Goal: Task Accomplishment & Management: Manage account settings

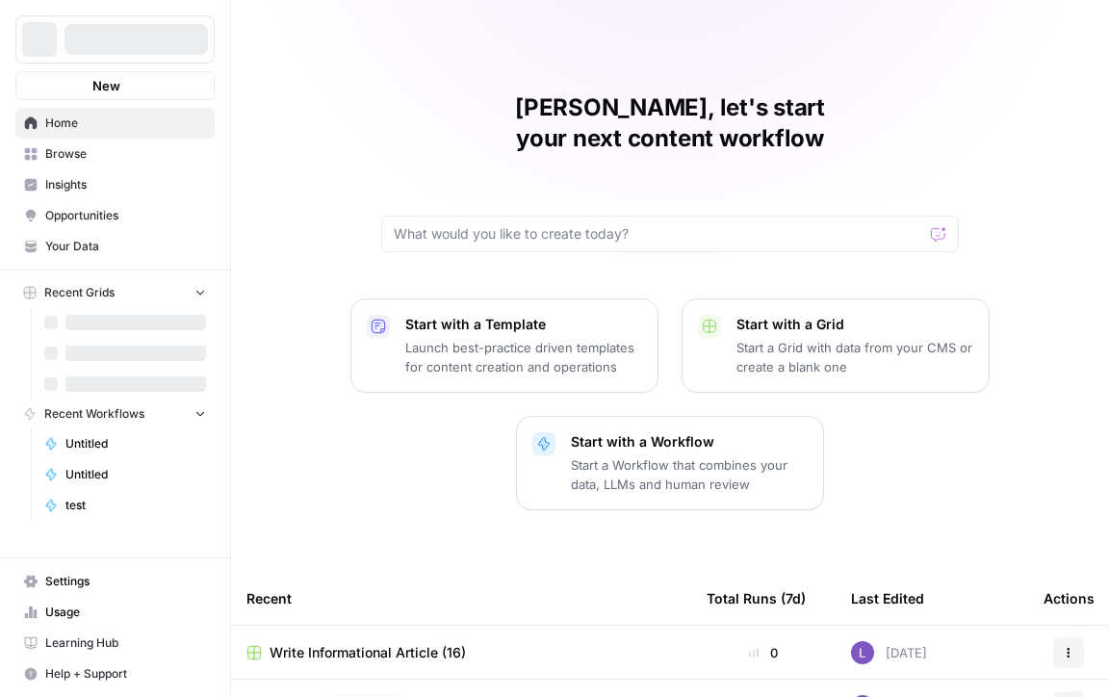
click at [156, 36] on div at bounding box center [136, 39] width 143 height 31
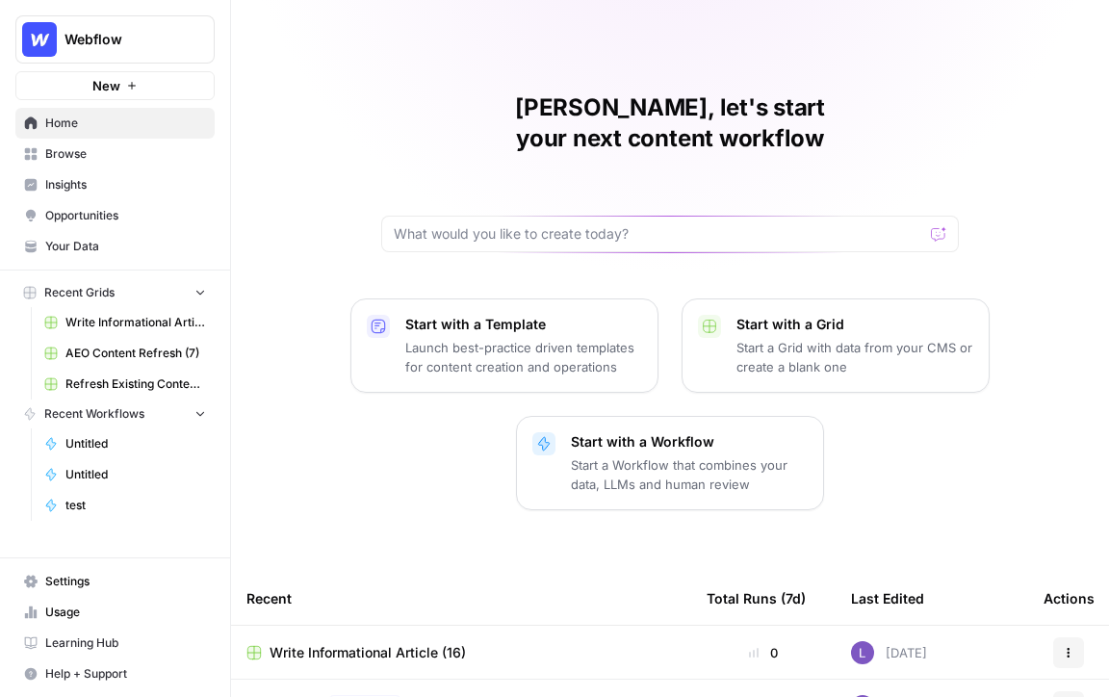
click at [161, 43] on span "Webflow" at bounding box center [123, 39] width 116 height 19
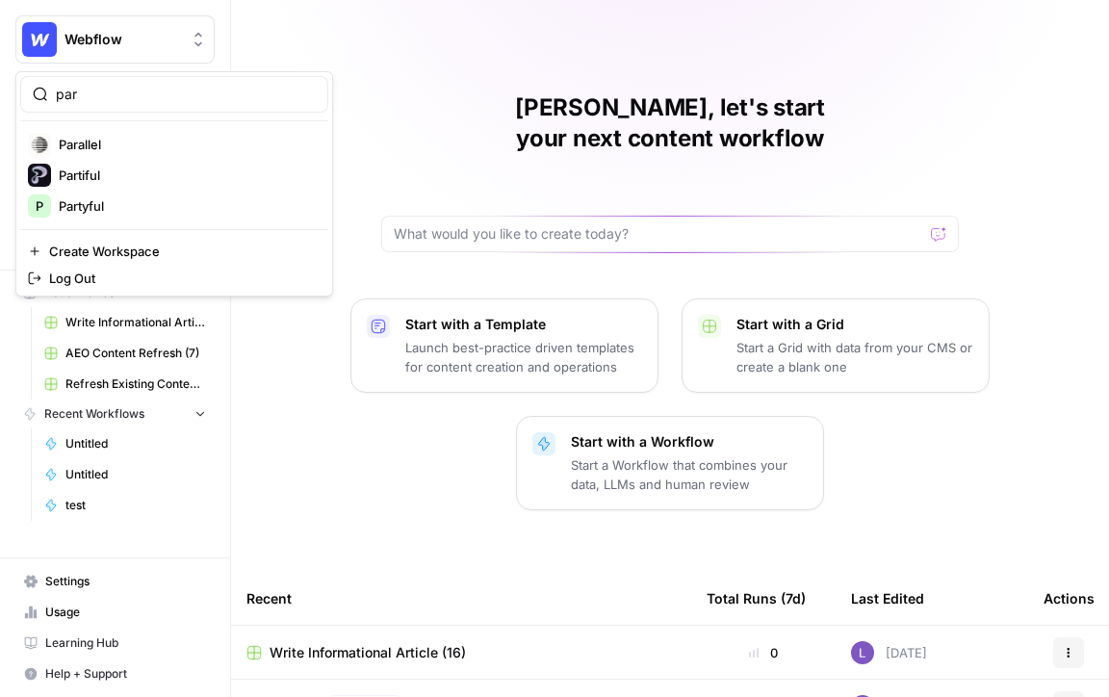
type input "par"
click at [164, 147] on span "Parallel" at bounding box center [186, 144] width 254 height 19
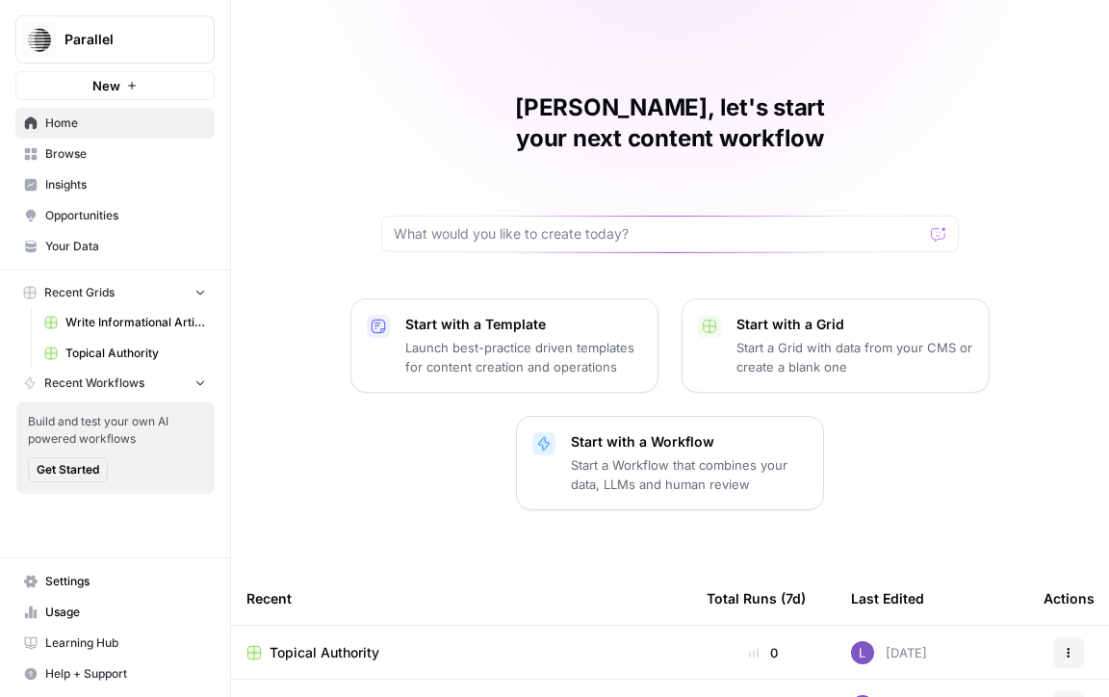
click at [119, 194] on link "Insights" at bounding box center [114, 184] width 199 height 31
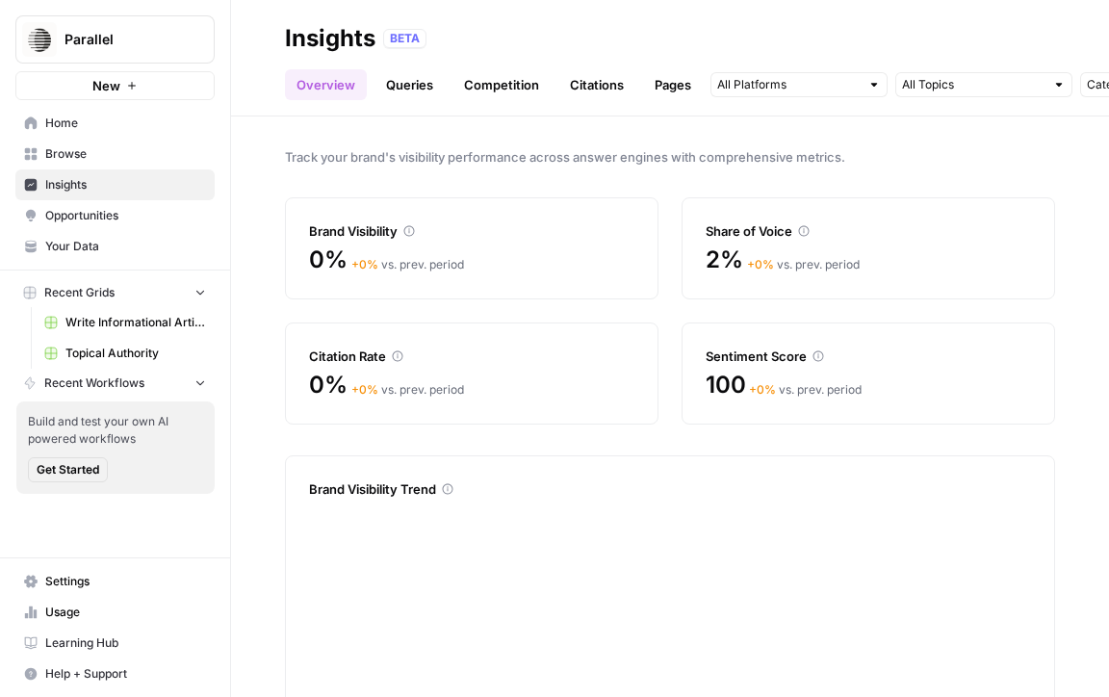
click at [113, 222] on span "Opportunities" at bounding box center [125, 215] width 161 height 17
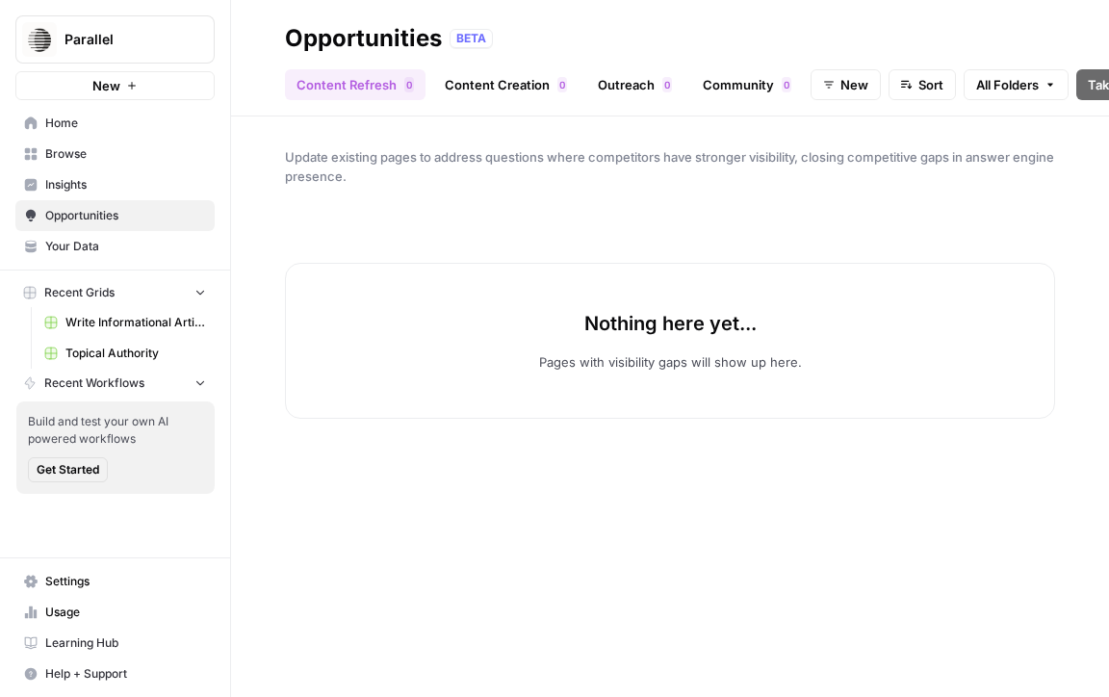
click at [97, 176] on span "Insights" at bounding box center [125, 184] width 161 height 17
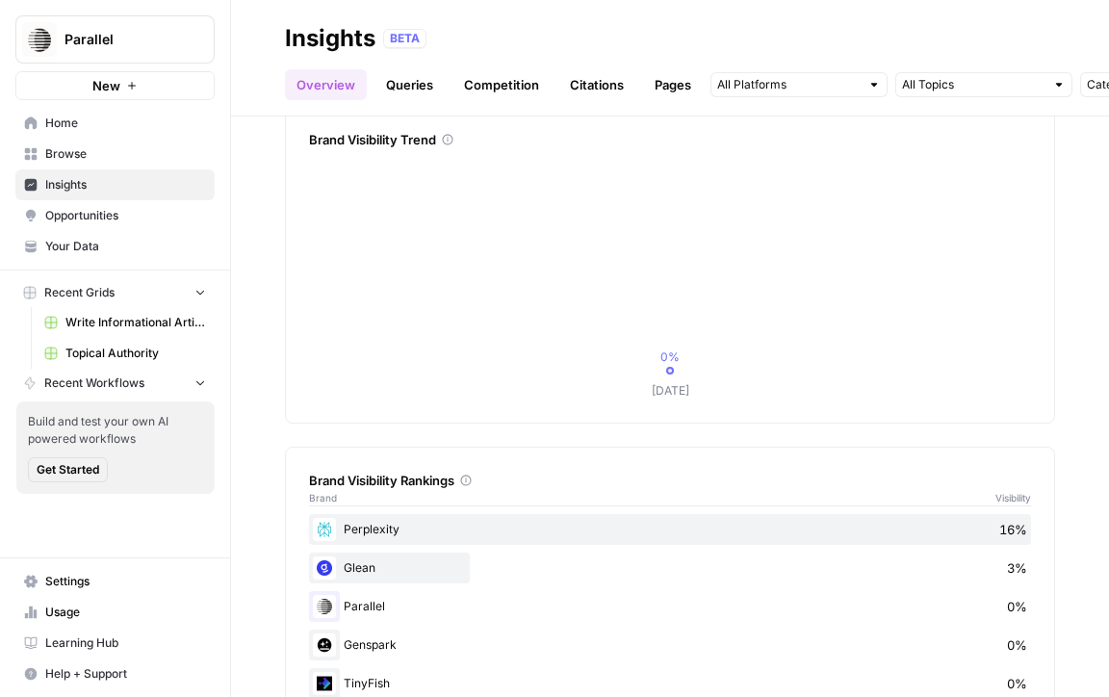
scroll to position [448, 0]
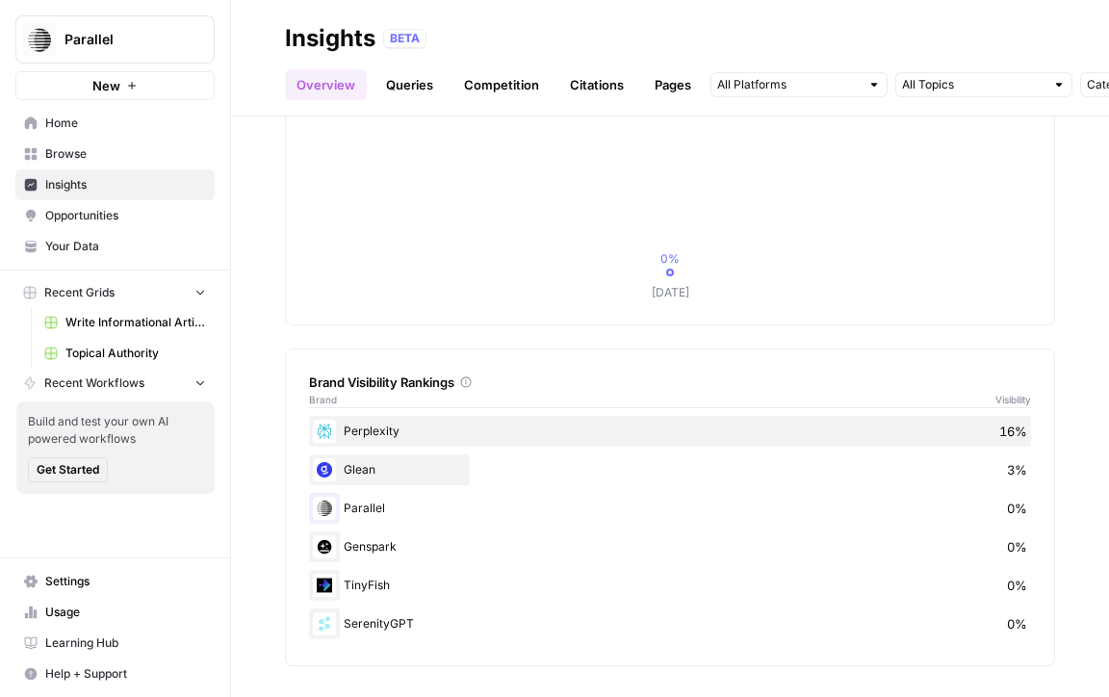
click at [408, 97] on link "Queries" at bounding box center [410, 84] width 70 height 31
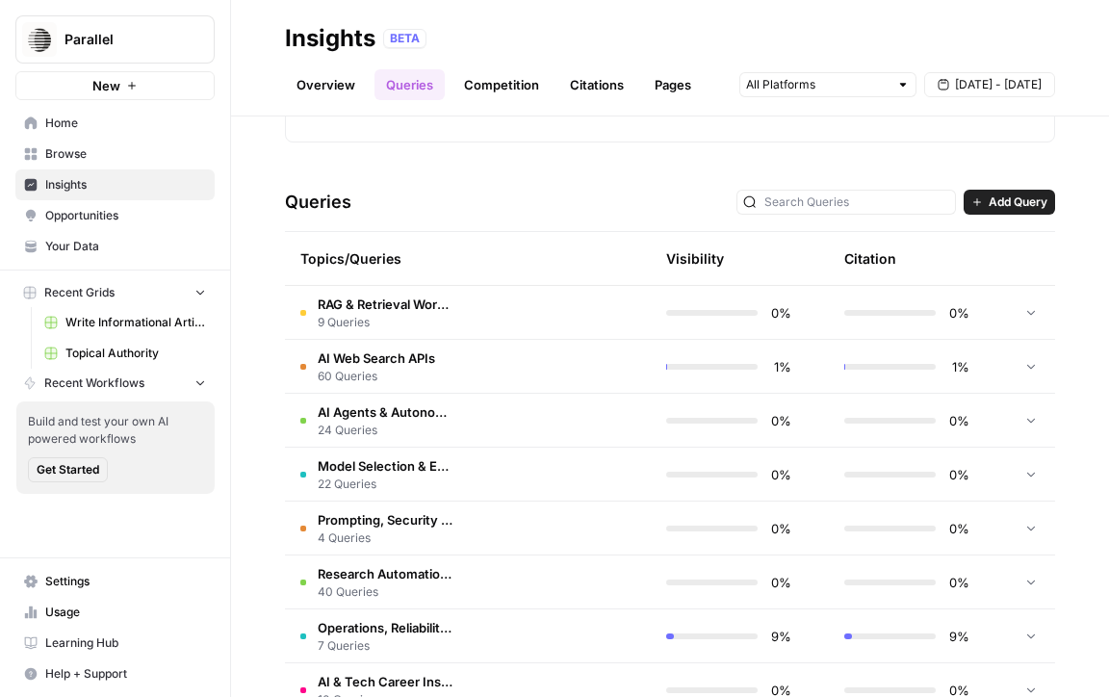
scroll to position [795, 0]
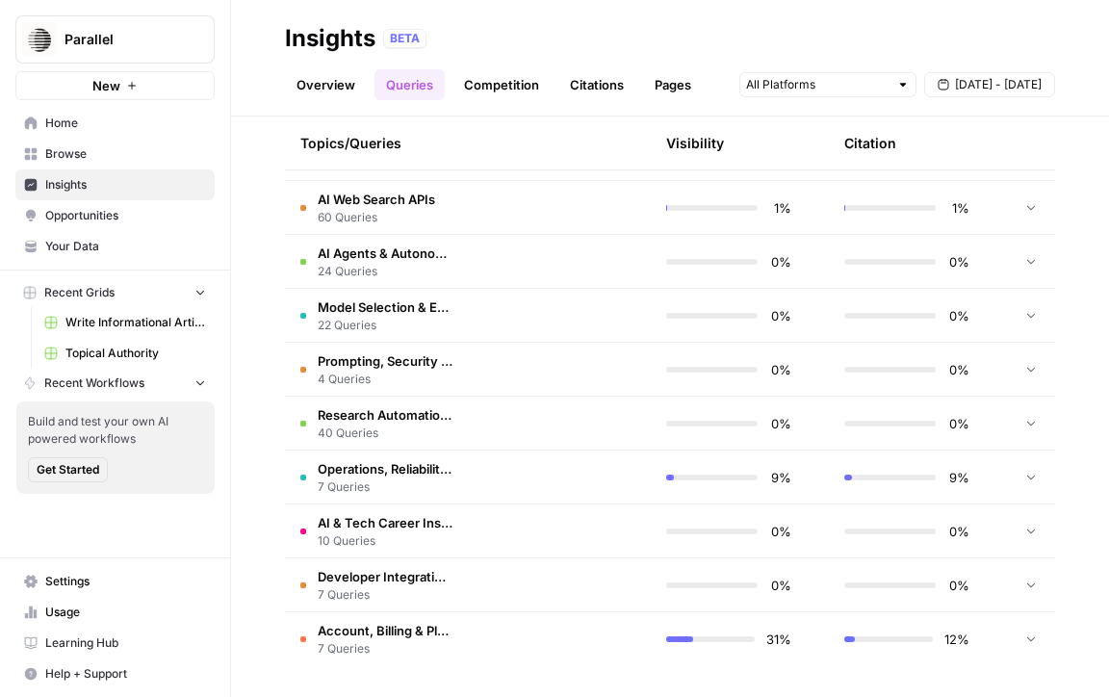
click at [591, 76] on link "Citations" at bounding box center [596, 84] width 77 height 31
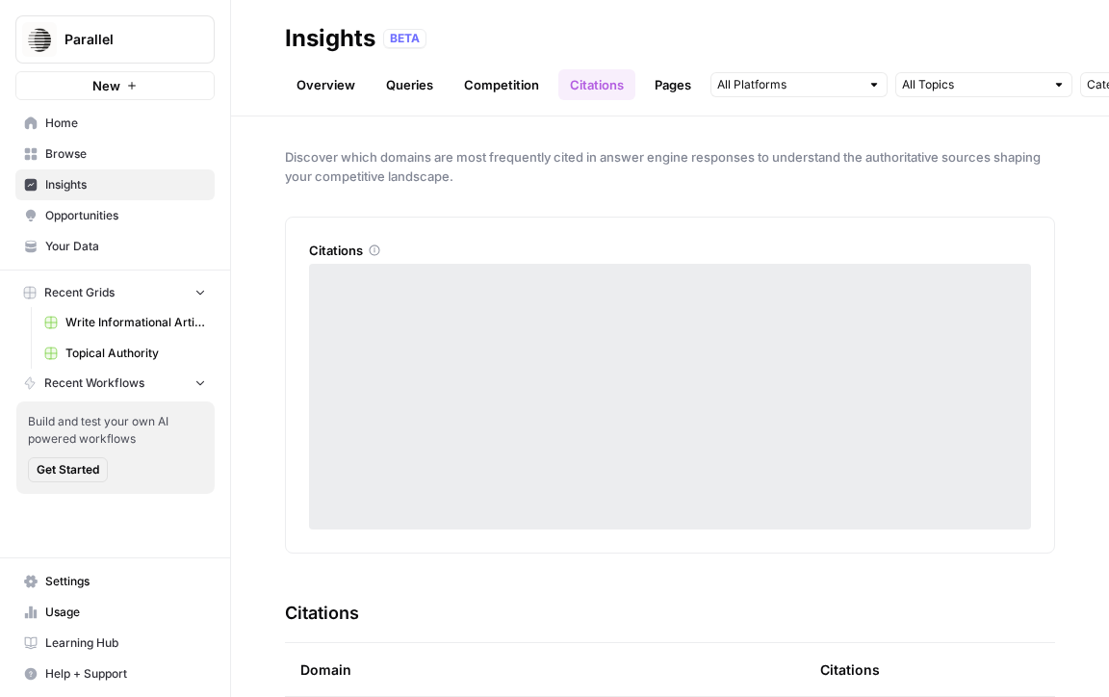
click at [524, 80] on link "Competition" at bounding box center [502, 84] width 98 height 31
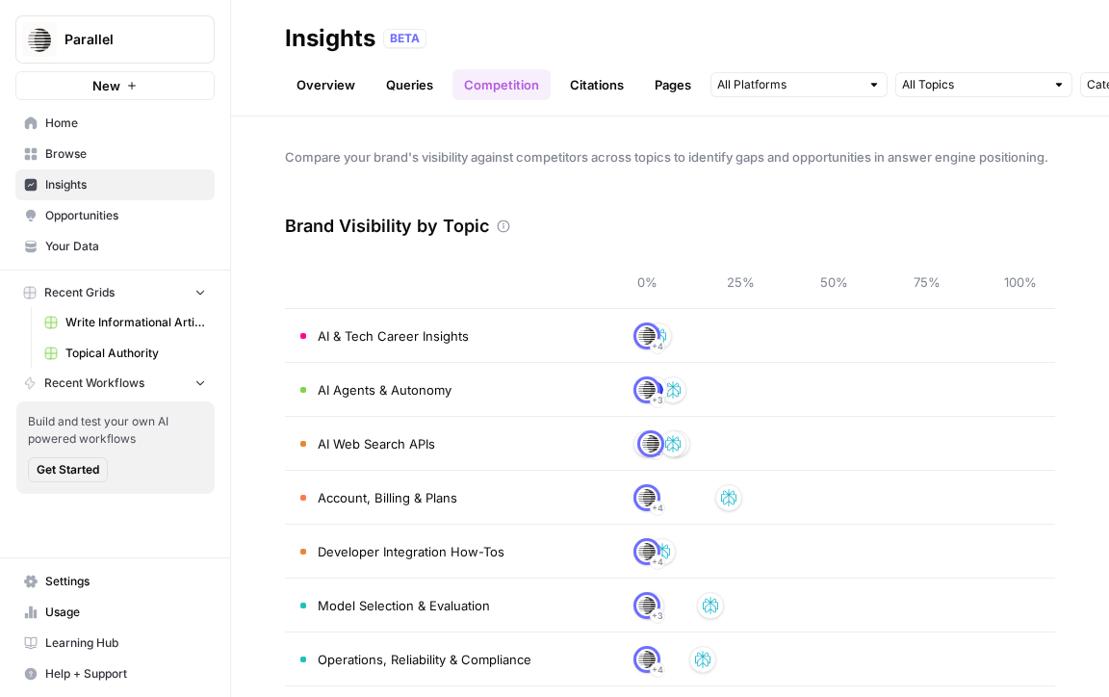
click at [634, 87] on ul "Overview Queries Competition Citations Pages" at bounding box center [494, 84] width 418 height 31
click at [168, 25] on button "Parallel" at bounding box center [114, 39] width 199 height 48
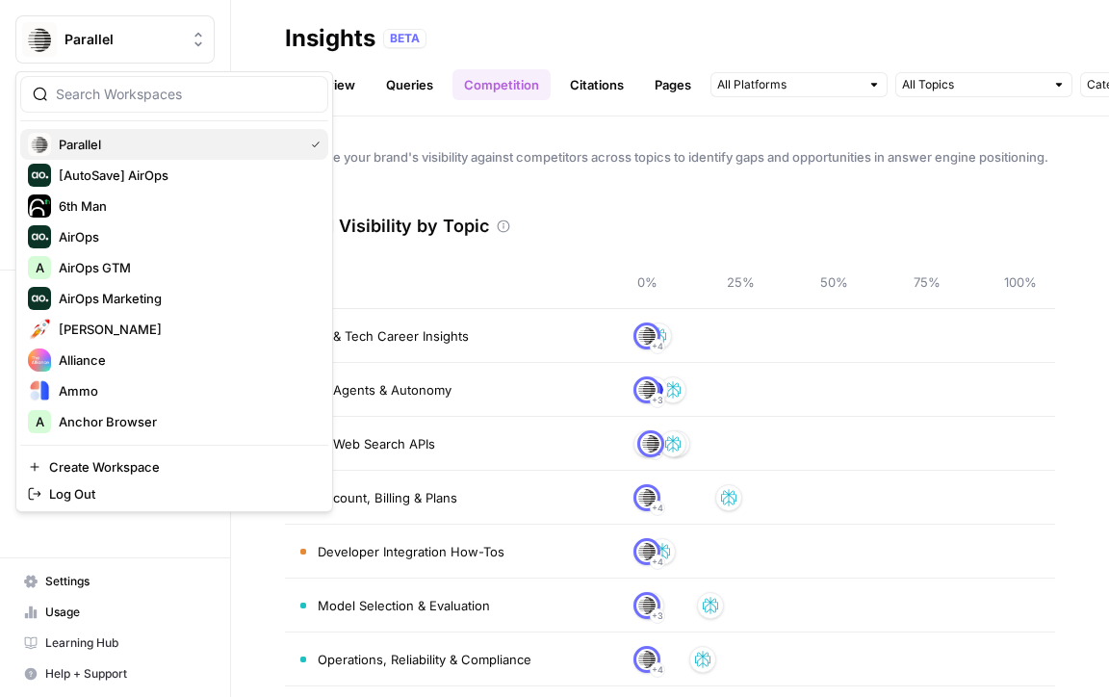
click at [115, 140] on span "Parallel" at bounding box center [177, 144] width 237 height 19
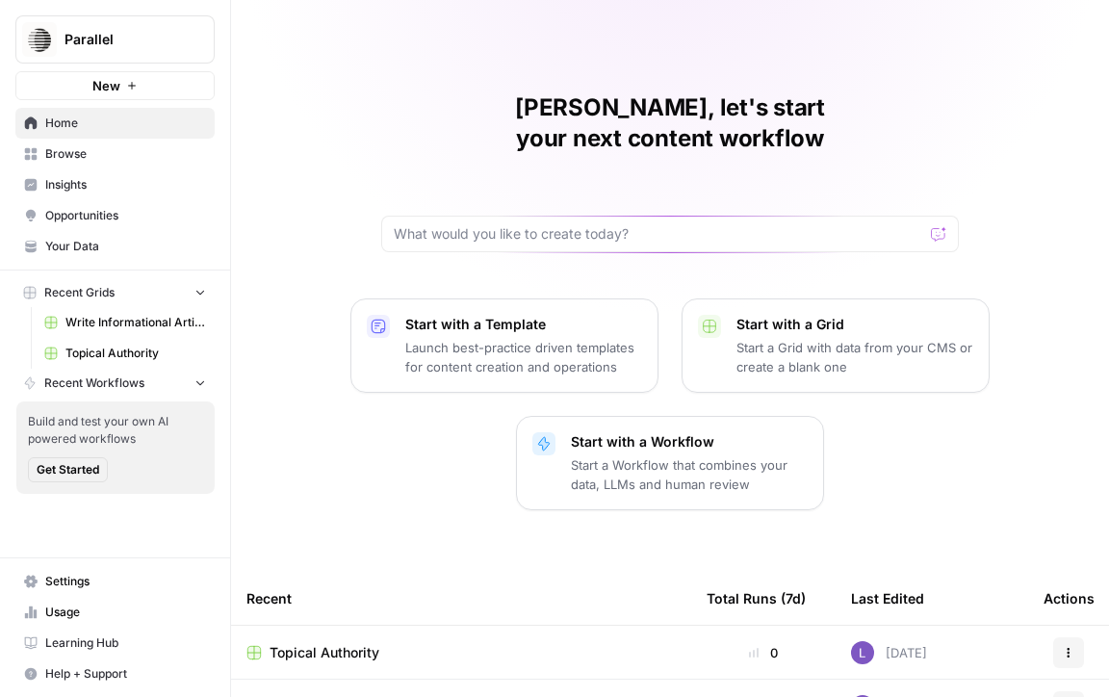
click at [111, 210] on span "Opportunities" at bounding box center [125, 215] width 161 height 17
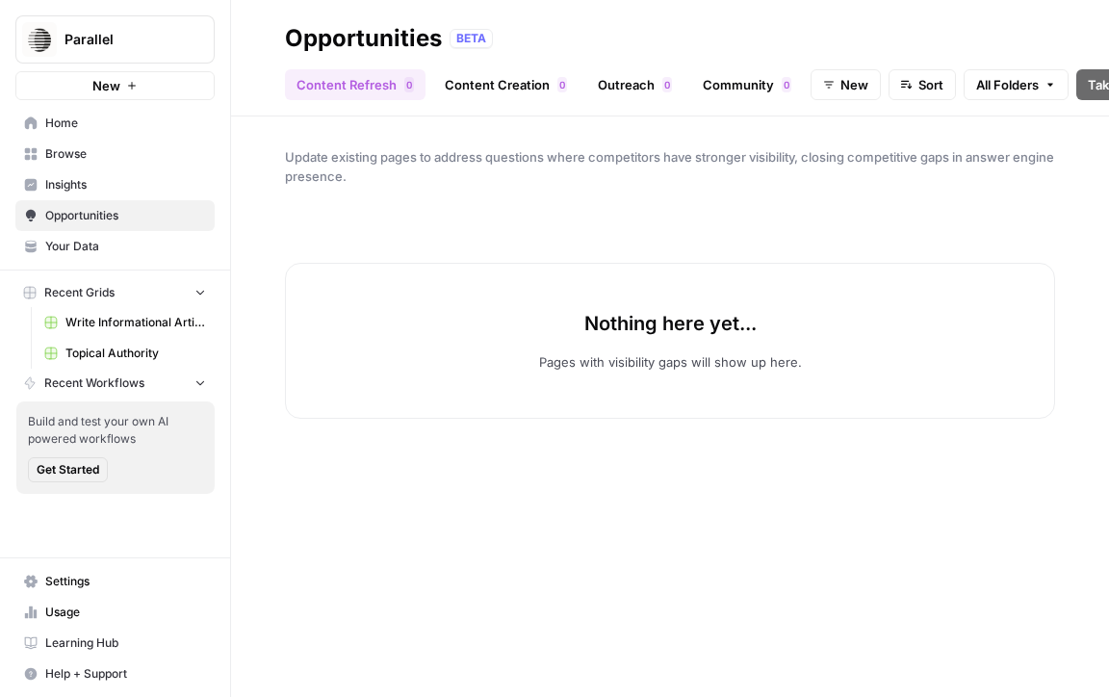
click at [866, 91] on button "New" at bounding box center [846, 84] width 70 height 31
click at [862, 191] on span "In Progress" at bounding box center [882, 183] width 77 height 19
click at [524, 75] on link "Content Creation 0" at bounding box center [505, 84] width 145 height 31
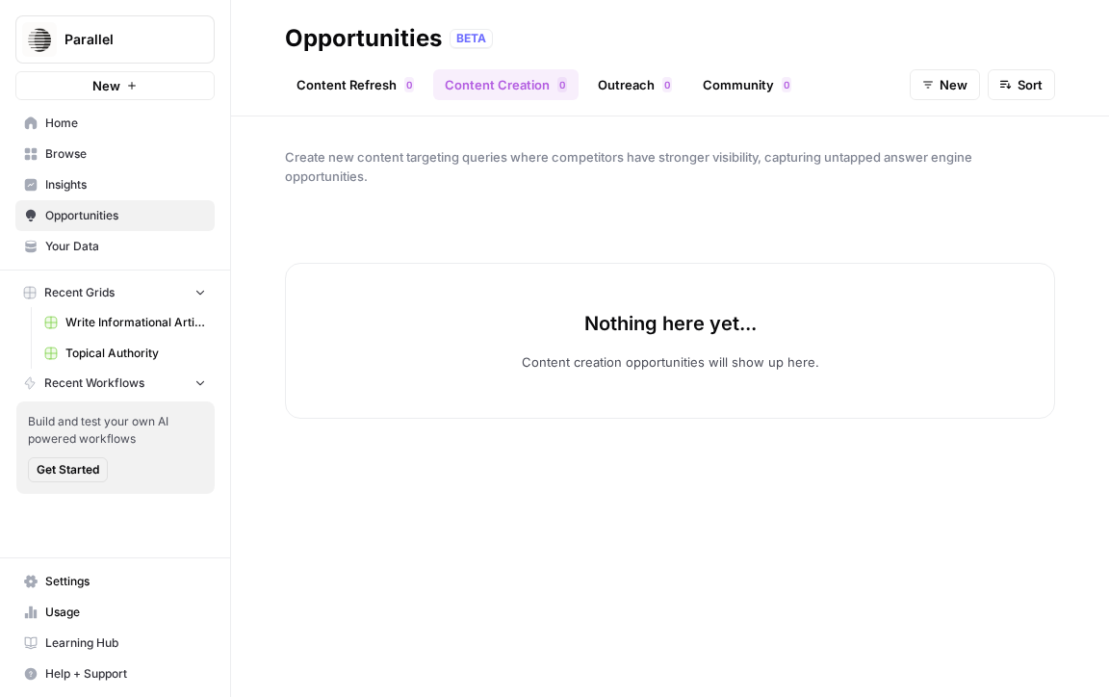
click at [925, 83] on icon "button" at bounding box center [928, 85] width 12 height 12
click at [938, 192] on div "In Progress" at bounding box center [980, 183] width 106 height 19
click at [652, 86] on link "Outreach 0" at bounding box center [634, 84] width 97 height 31
click at [918, 84] on button "New" at bounding box center [945, 84] width 70 height 31
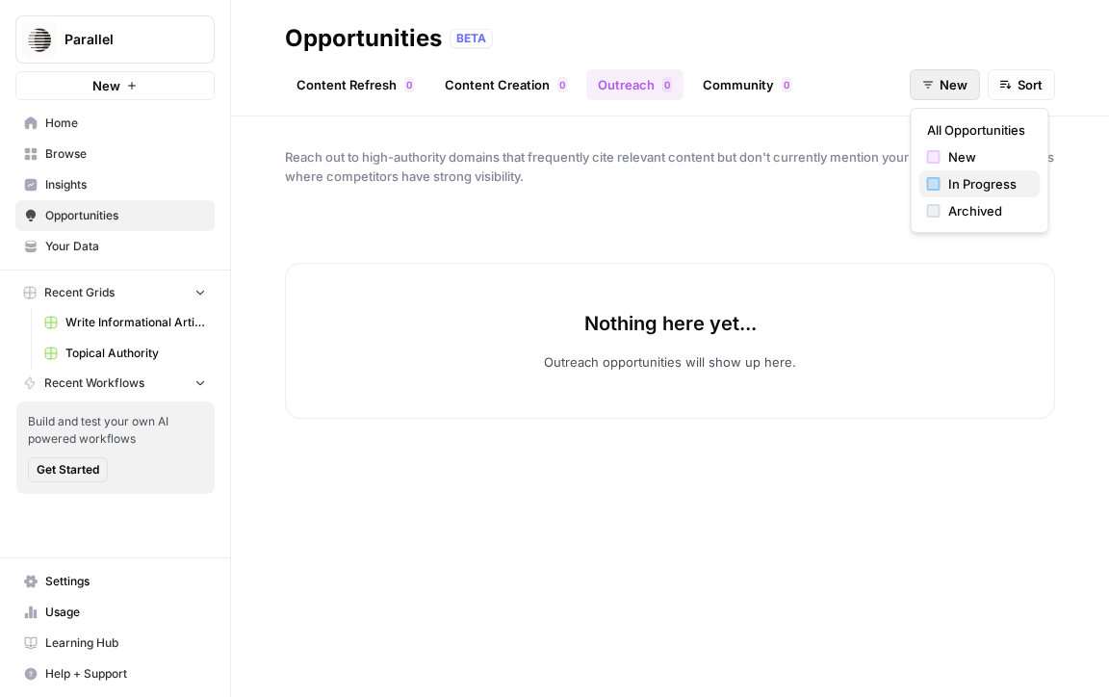
click at [933, 192] on div "In Progress" at bounding box center [980, 183] width 106 height 19
click at [766, 100] on header "Opportunities BETA Content Refresh 0 Content Creation 0 Outreach 0 Community 0 …" at bounding box center [670, 58] width 878 height 116
click at [79, 60] on button "Parallel" at bounding box center [114, 39] width 199 height 48
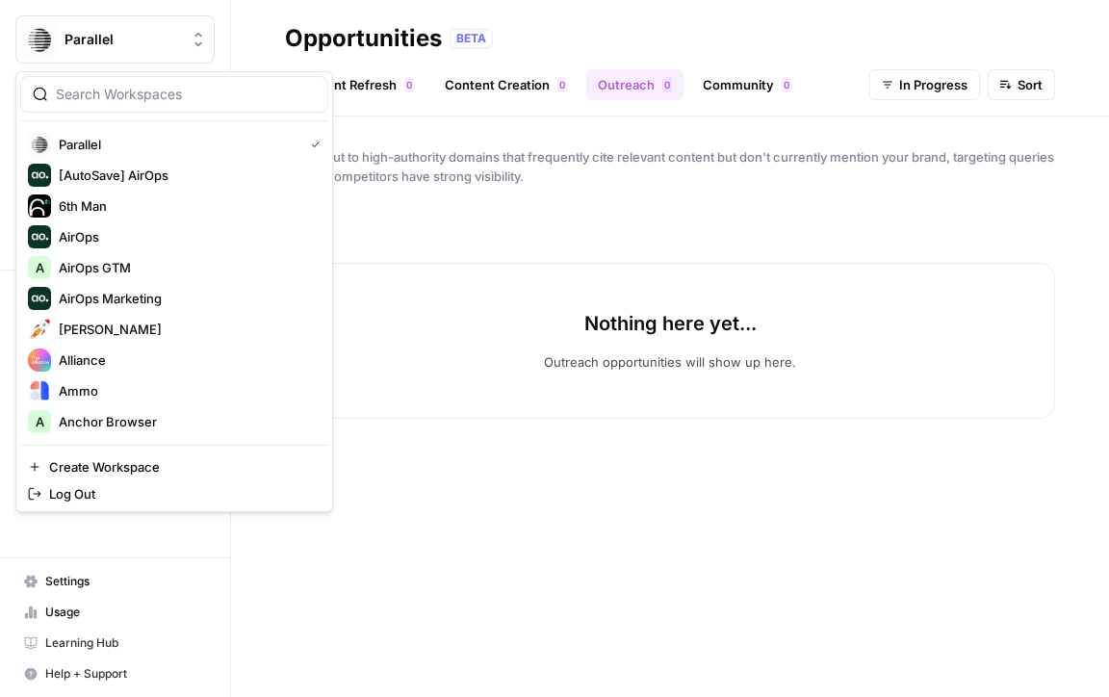
click at [466, 369] on div "Nothing here yet... Outreach opportunities will show up here." at bounding box center [670, 341] width 770 height 156
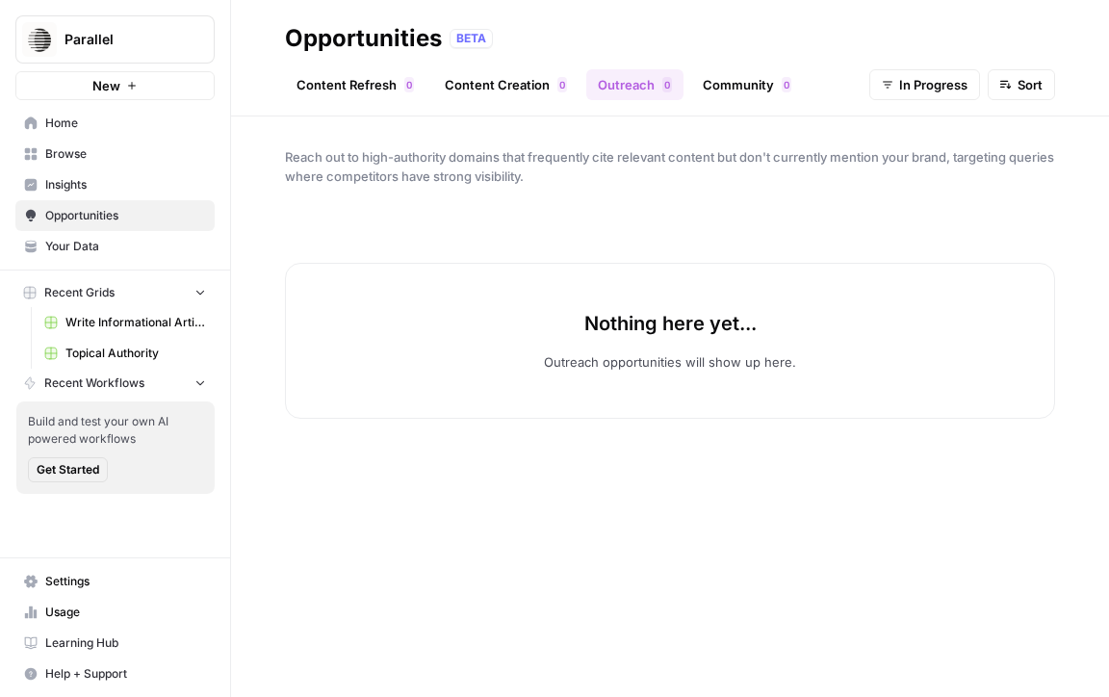
click at [109, 574] on span "Settings" at bounding box center [125, 581] width 161 height 17
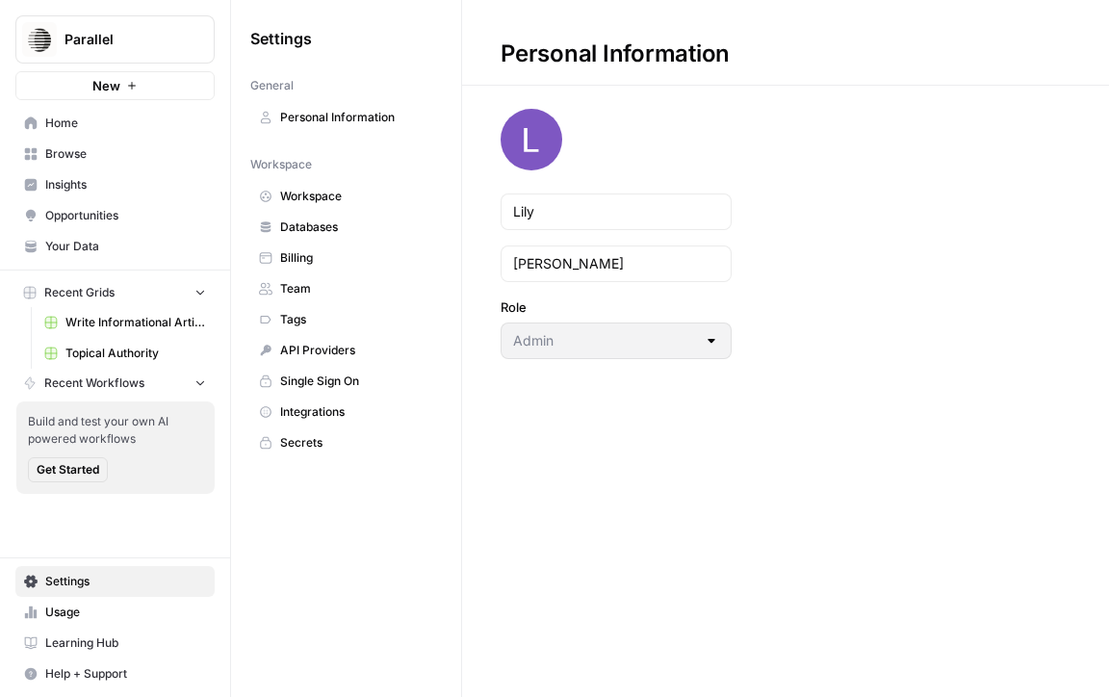
click at [342, 194] on span "Workspace" at bounding box center [356, 196] width 153 height 17
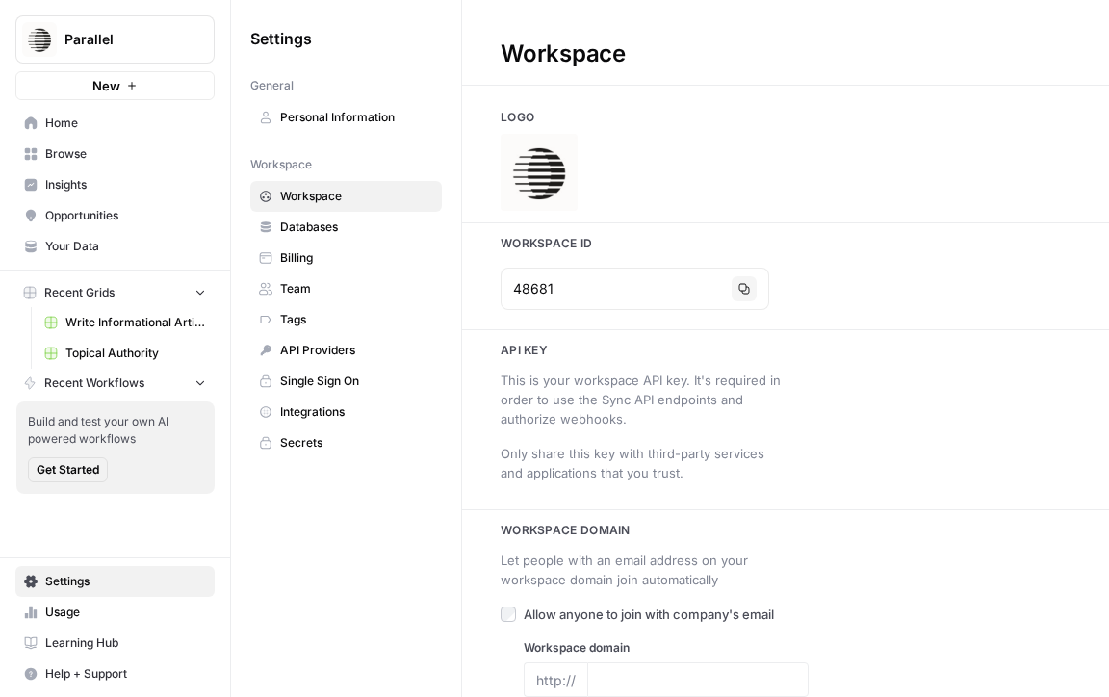
type input "https://parallel.ai/"
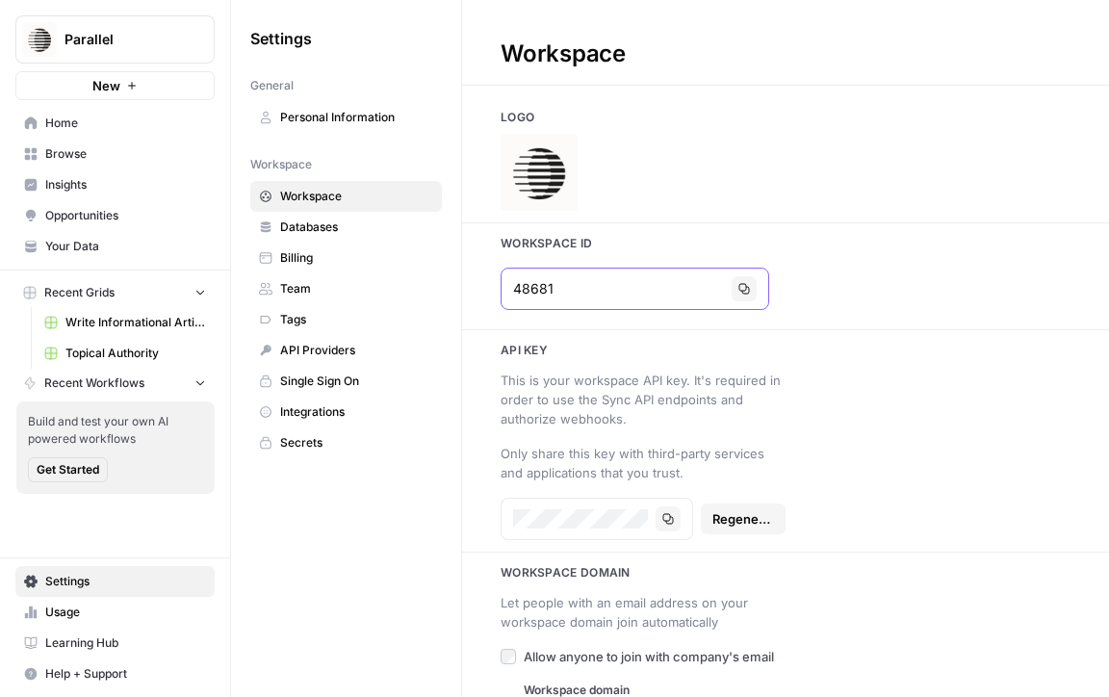
drag, startPoint x: 568, startPoint y: 287, endPoint x: 459, endPoint y: 287, distance: 108.8
click at [459, 287] on div "Settings General Personal Information Workspace Workspace Databases Billing Tea…" at bounding box center [670, 348] width 878 height 697
